Goal: Information Seeking & Learning: Check status

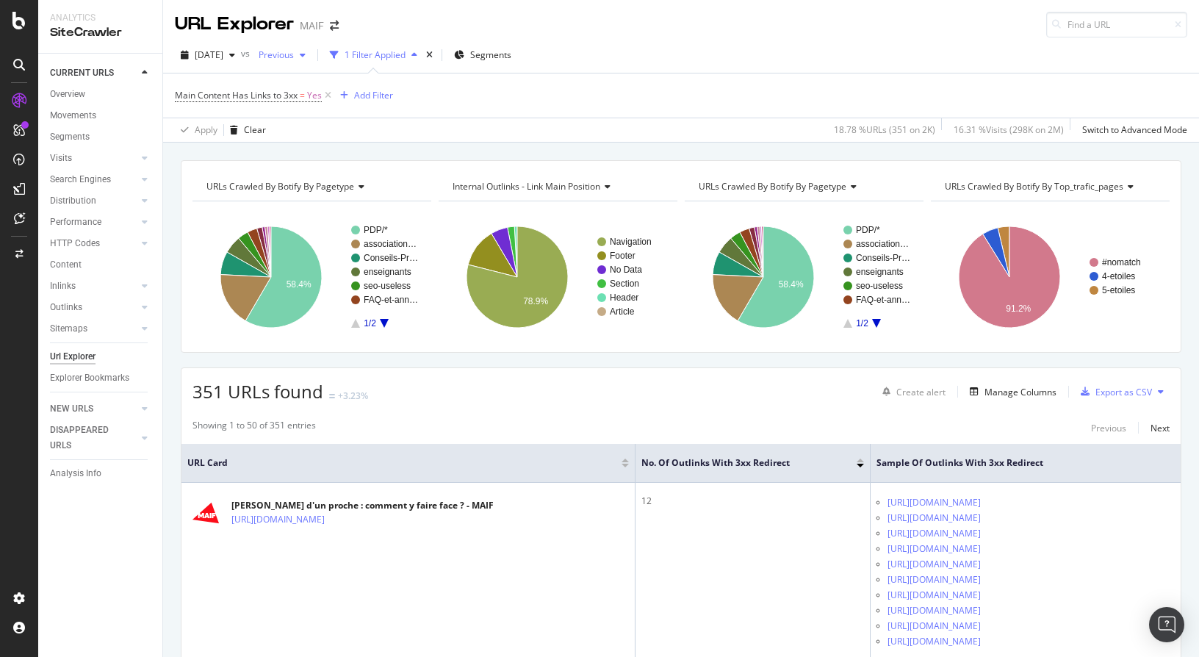
click at [311, 46] on div "Previous" at bounding box center [282, 55] width 59 height 22
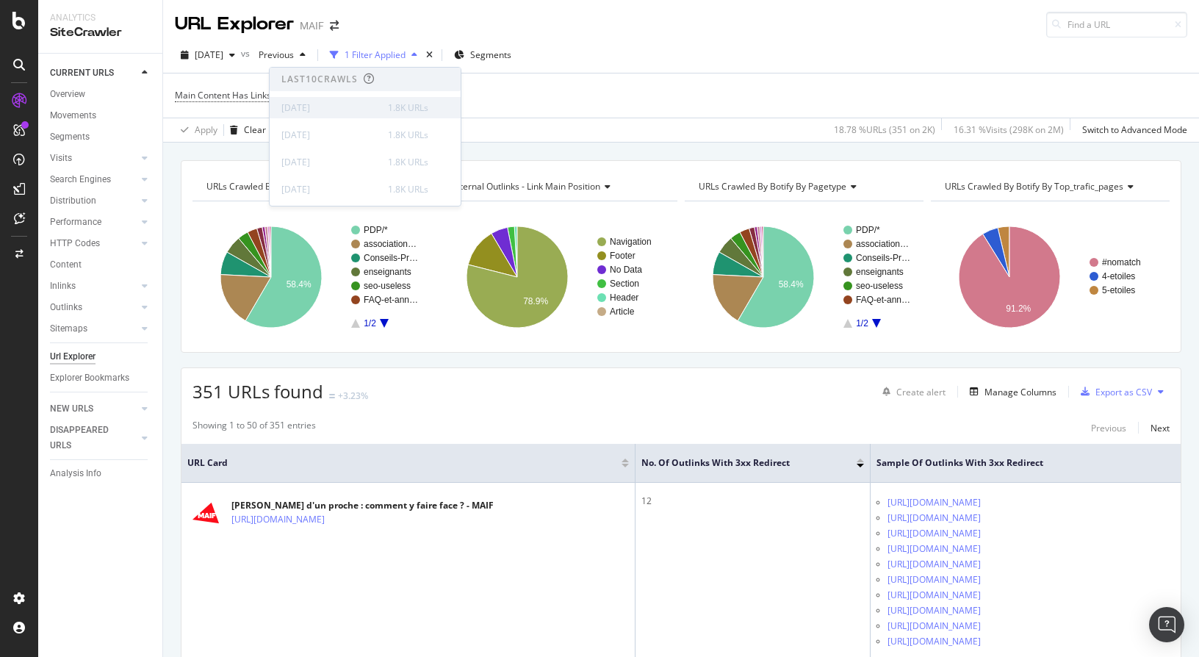
click at [344, 112] on div "[DATE]" at bounding box center [330, 107] width 98 height 13
click at [220, 62] on div "[DATE]" at bounding box center [208, 55] width 66 height 22
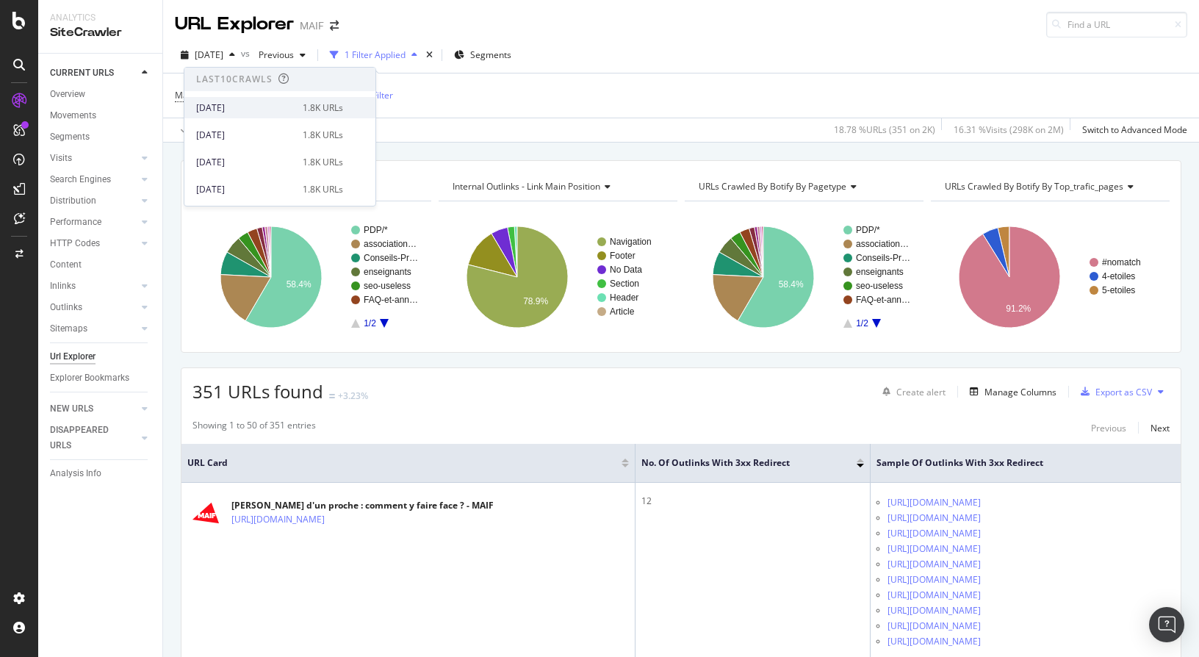
click at [232, 111] on div "[DATE]" at bounding box center [245, 107] width 98 height 13
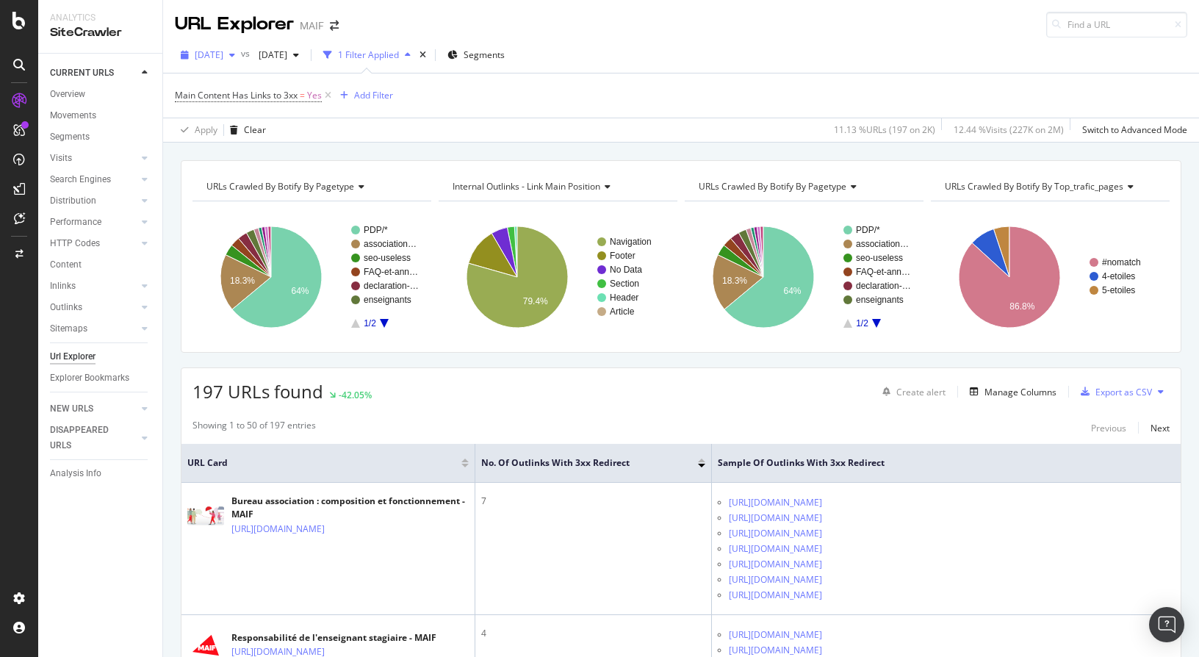
click at [209, 65] on div "[DATE]" at bounding box center [208, 55] width 66 height 22
click at [487, 114] on div "Main Content Has Links to 3xx = Yes Add Filter" at bounding box center [681, 95] width 1012 height 44
click at [213, 54] on span "[DATE]" at bounding box center [209, 54] width 29 height 12
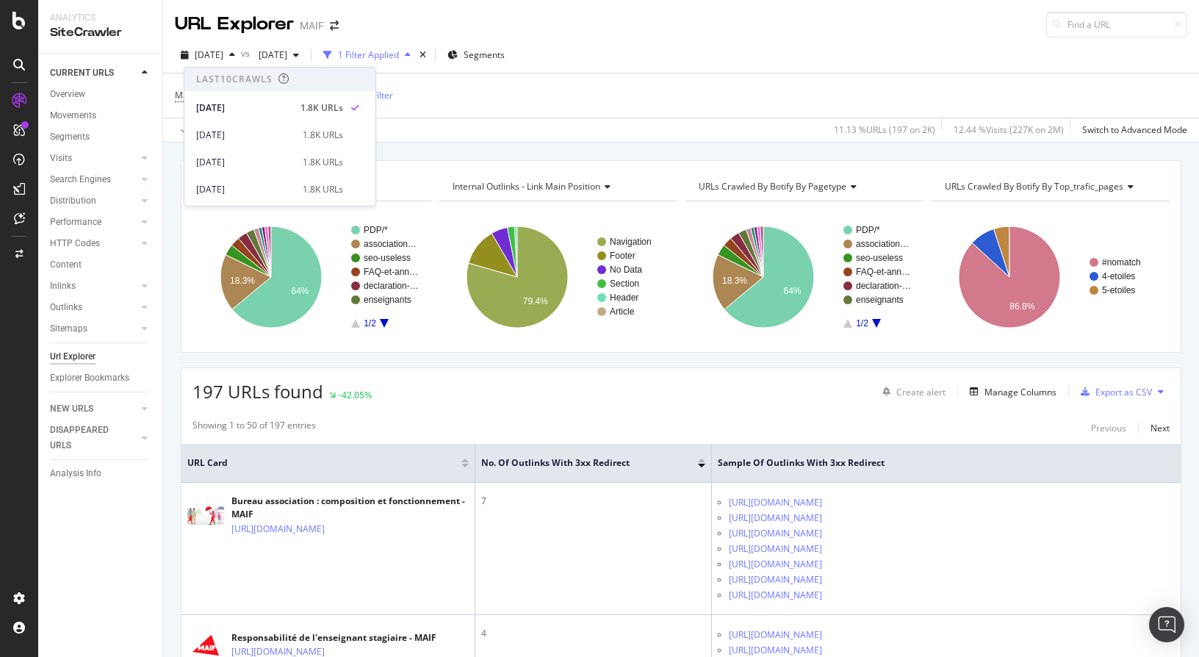
click at [469, 140] on div "Apply Clear 11.13 % URLs ( 197 on 2K ) 12.44 % Visits ( 227K on 2M ) Switch to …" at bounding box center [681, 130] width 1036 height 24
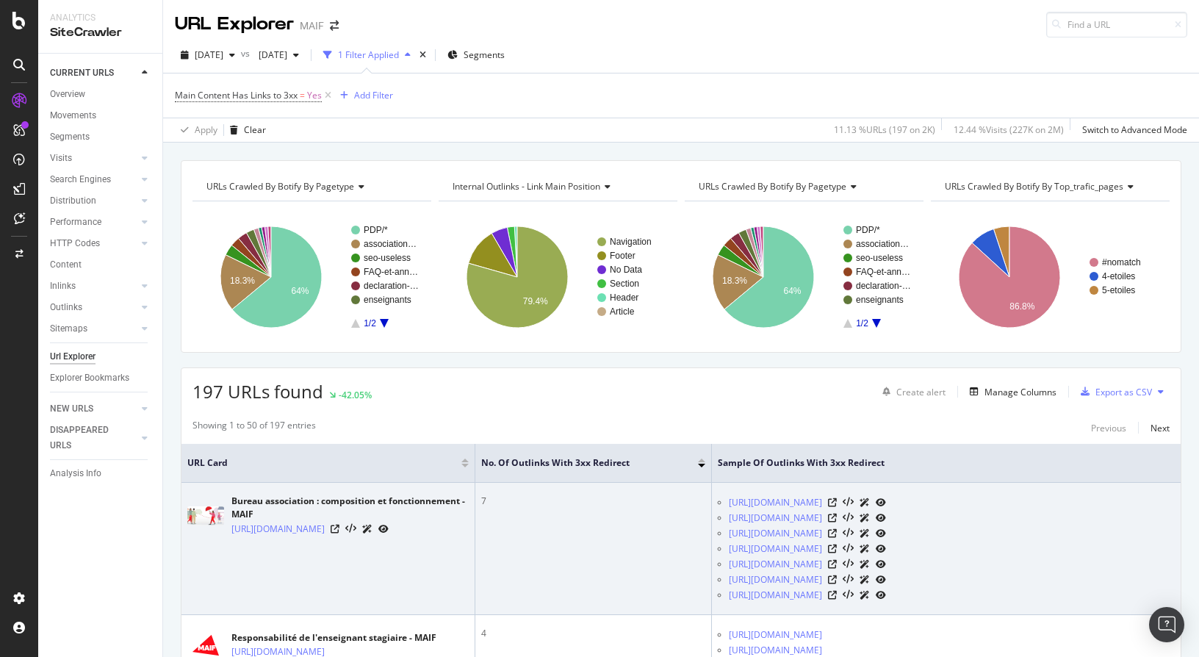
drag, startPoint x: 230, startPoint y: 525, endPoint x: 389, endPoint y: 555, distance: 161.3
click at [389, 555] on td "Bureau association : composition et fonctionnement - MAIF [URL][DOMAIN_NAME]" at bounding box center [328, 549] width 294 height 132
click at [392, 555] on td "Bureau association : composition et fonctionnement - MAIF [URL][DOMAIN_NAME]" at bounding box center [328, 549] width 294 height 132
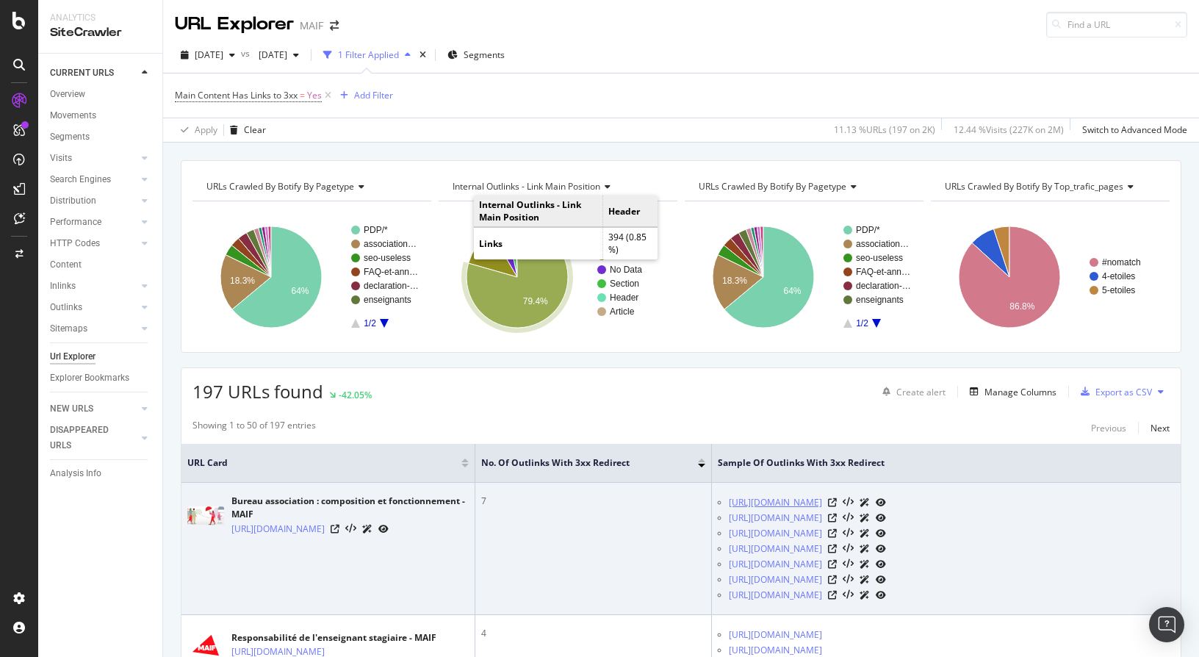
drag, startPoint x: 728, startPoint y: 499, endPoint x: 881, endPoint y: 515, distance: 153.5
click at [881, 515] on ul "[URL][DOMAIN_NAME] [URL][DOMAIN_NAME] [URL][DOMAIN_NAME] [URL][DOMAIN_NAME] [UR…" at bounding box center [946, 548] width 457 height 108
copy link "[URL][DOMAIN_NAME]"
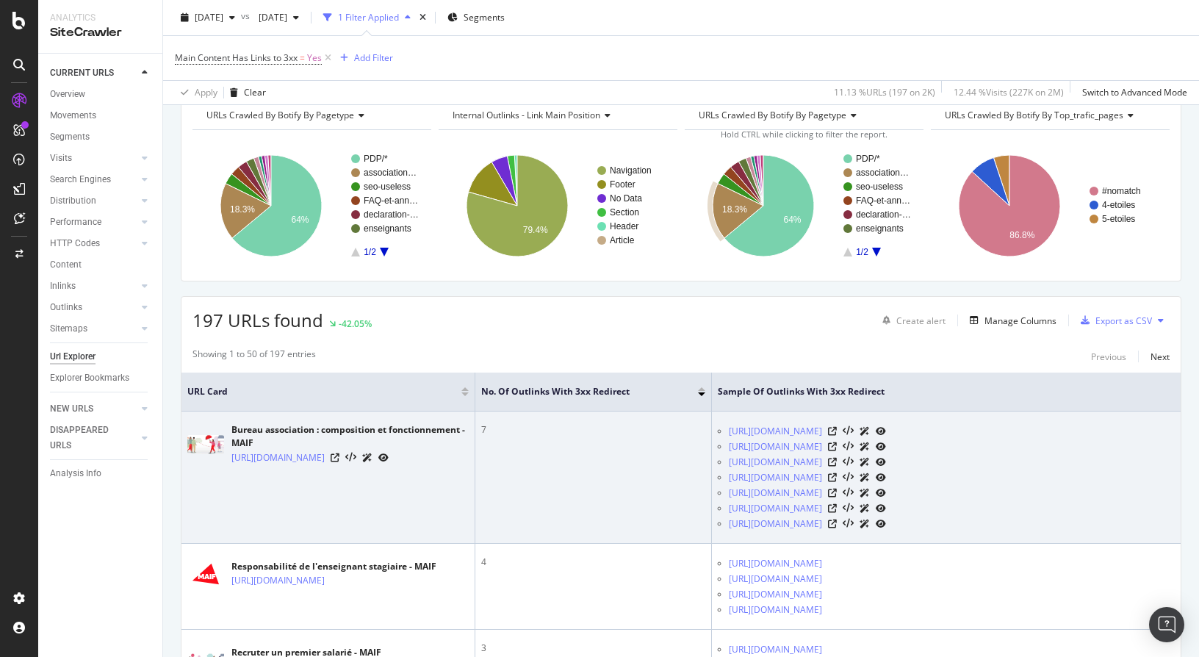
scroll to position [147, 0]
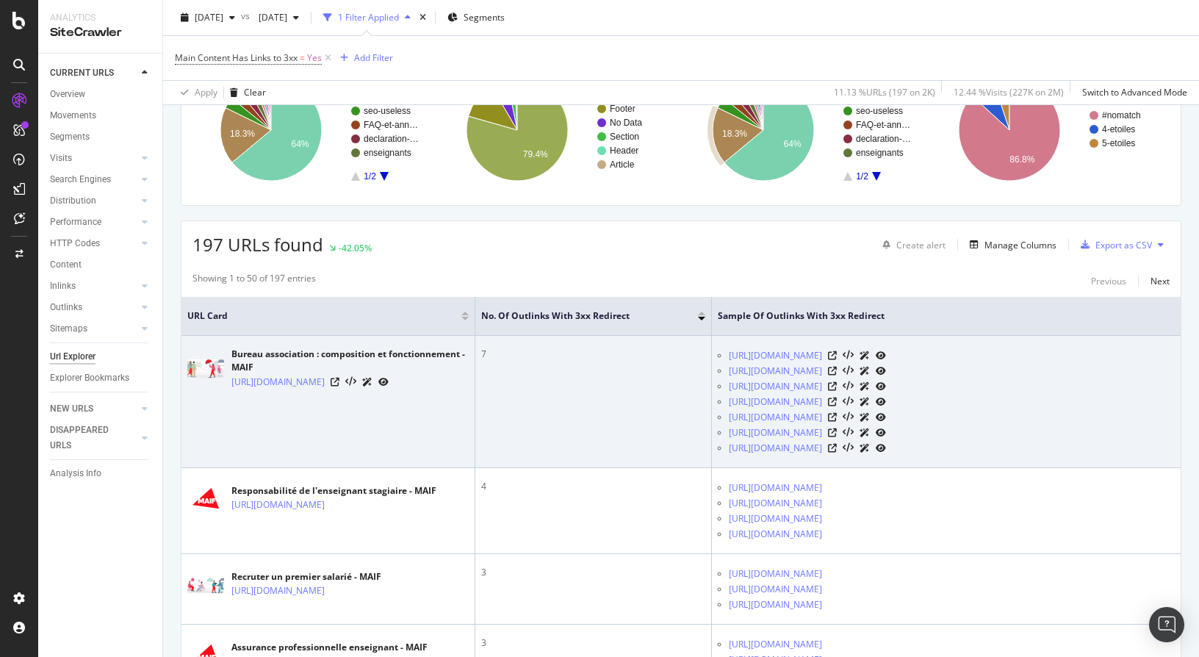
click at [729, 378] on li "[URL][DOMAIN_NAME]" at bounding box center [952, 370] width 446 height 15
drag, startPoint x: 723, startPoint y: 383, endPoint x: 809, endPoint y: 397, distance: 87.8
click at [809, 397] on ul "[URL][DOMAIN_NAME] [URL][DOMAIN_NAME] [URL][DOMAIN_NAME] [URL][DOMAIN_NAME] [UR…" at bounding box center [946, 401] width 457 height 108
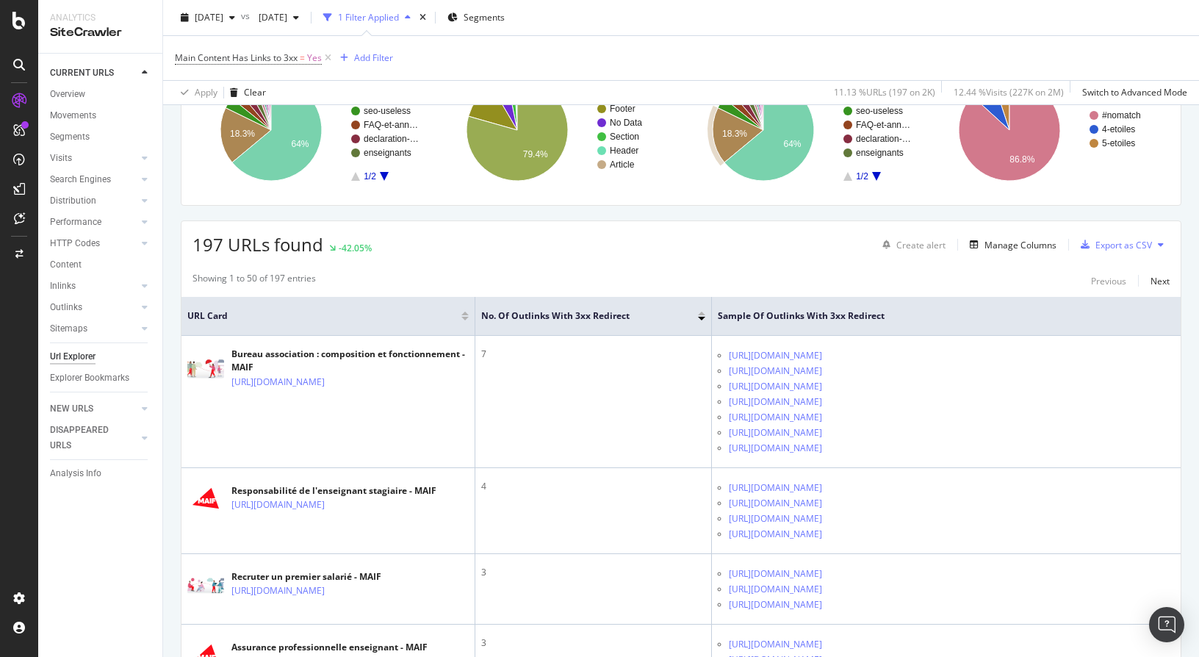
copy link "[URL][DOMAIN_NAME]"
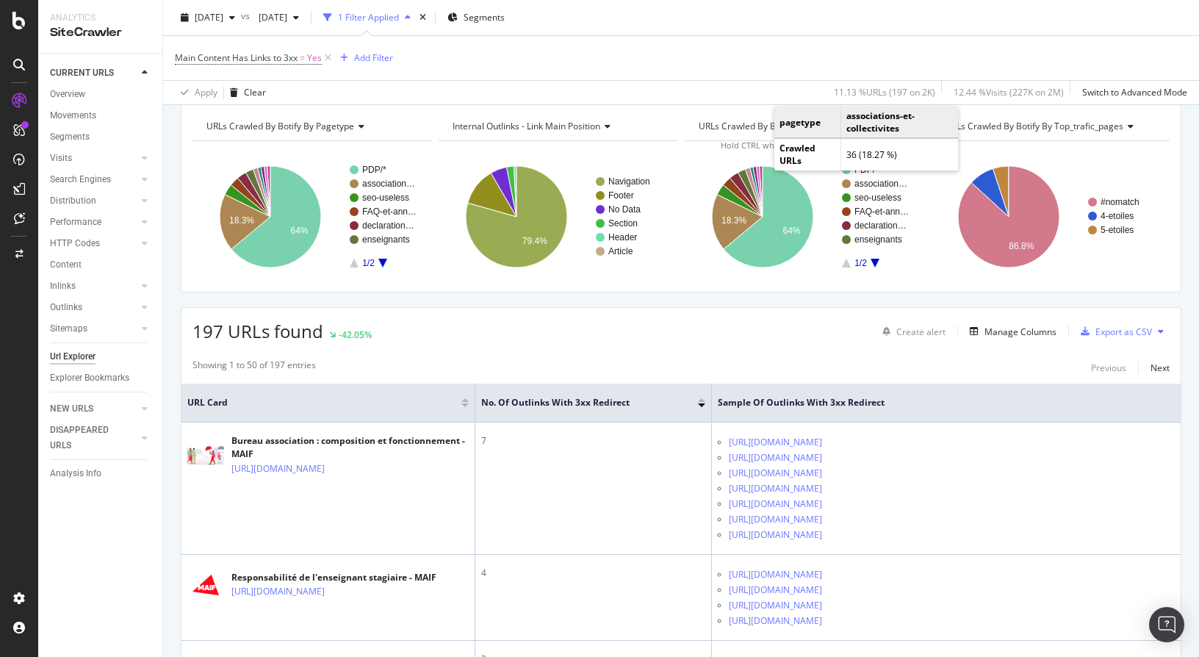
scroll to position [0, 0]
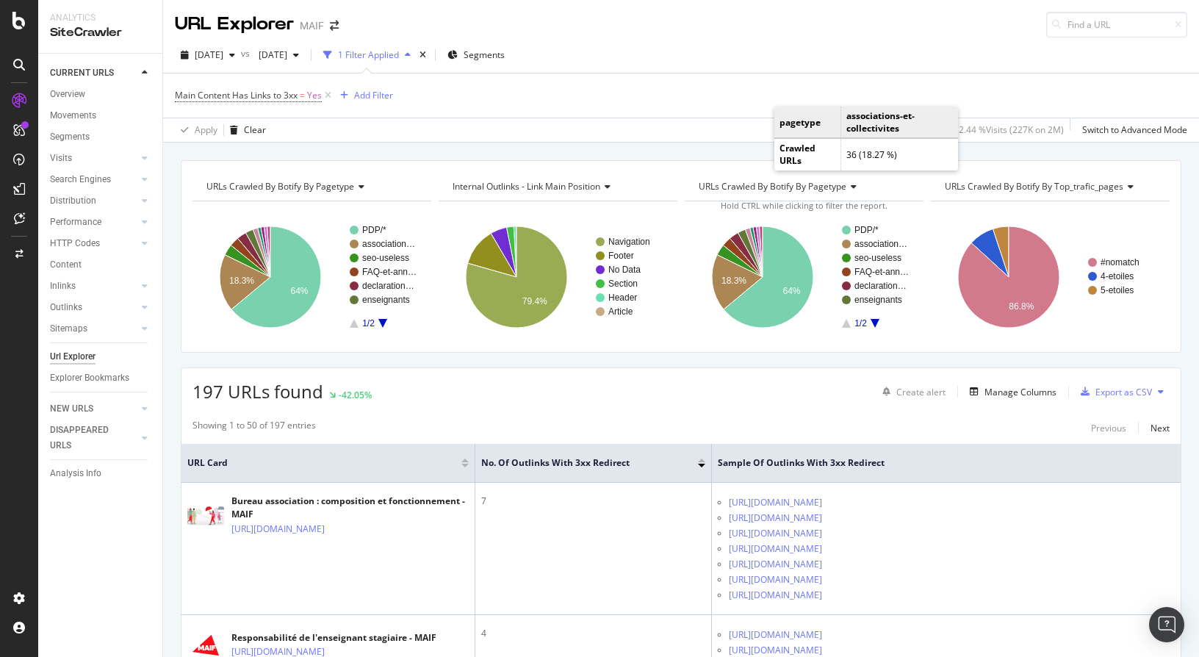
click at [1005, 59] on div "[DATE] vs [DATE] 1 Filter Applied Segments" at bounding box center [681, 57] width 1036 height 29
